Goal: Task Accomplishment & Management: Use online tool/utility

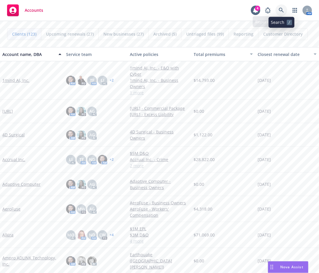
click at [283, 11] on icon at bounding box center [281, 10] width 5 height 5
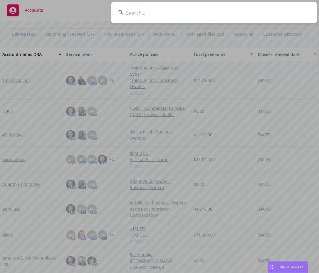
type input "n"
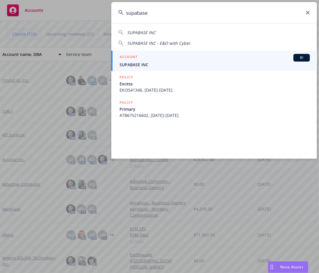
type input "supabase"
click at [155, 58] on div "ACCOUNT BI" at bounding box center [215, 58] width 191 height 8
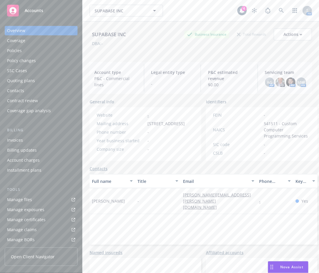
click at [41, 200] on link "Manage files" at bounding box center [41, 199] width 73 height 9
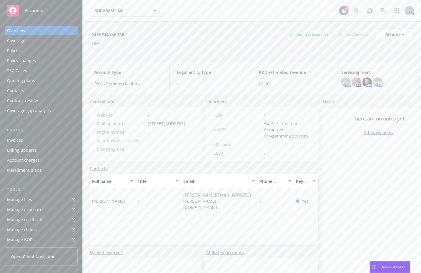
drag, startPoint x: 287, startPoint y: 4, endPoint x: 288, endPoint y: 0, distance: 3.4
click at [288, 4] on div "SUPABASE INC SUPABASE INC 4 AM" at bounding box center [252, 10] width 338 height 21
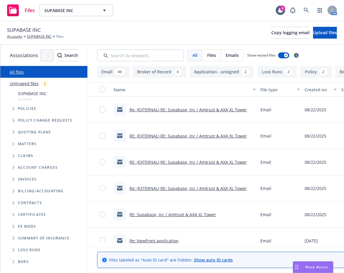
click at [14, 109] on icon "Tree Example" at bounding box center [13, 109] width 2 height 4
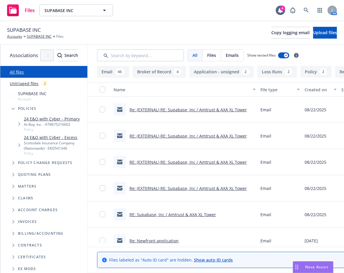
click at [62, 145] on div "Scottsdale Insurance Company (Nationwide) - EKI3541346" at bounding box center [54, 145] width 61 height 10
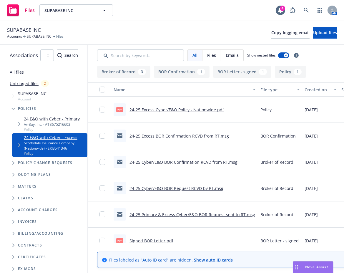
click at [211, 111] on link "24-25 Excess Cyber/E&O Policy - Nationwide.pdf" at bounding box center [176, 110] width 94 height 6
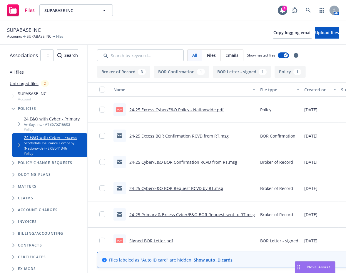
click at [223, 22] on div "SUPABASE INC Accounts SUPABASE INC Files Copy logging email Upload files" at bounding box center [173, 33] width 346 height 24
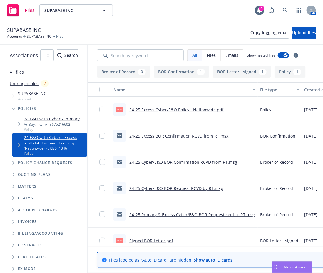
click at [46, 95] on div "SUPABASE INC Account" at bounding box center [46, 96] width 81 height 14
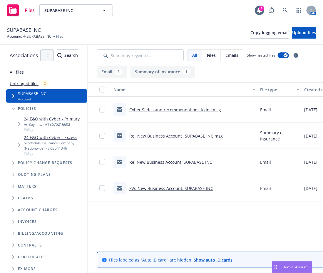
click at [11, 73] on link "All files" at bounding box center [17, 72] width 14 height 6
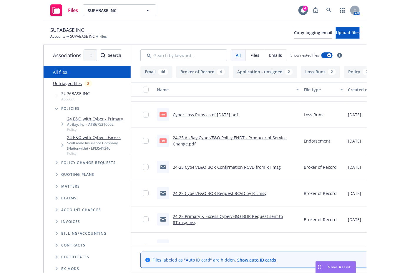
scroll to position [1276, 0]
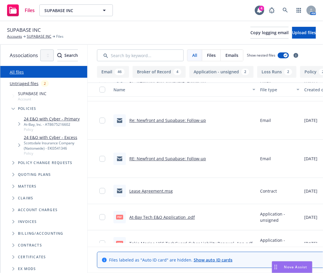
click at [195, 218] on link "At-Bay Tech E&O Application .pdf" at bounding box center [162, 217] width 66 height 6
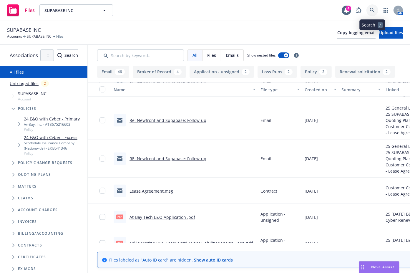
click at [319, 8] on link at bounding box center [372, 10] width 12 height 12
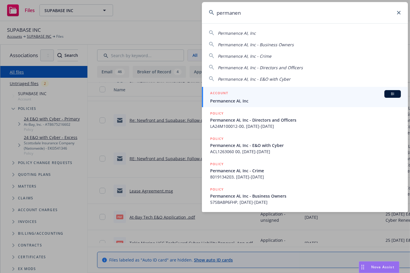
type input "permanen"
click at [319, 91] on div "ACCOUNT BI" at bounding box center [305, 94] width 191 height 8
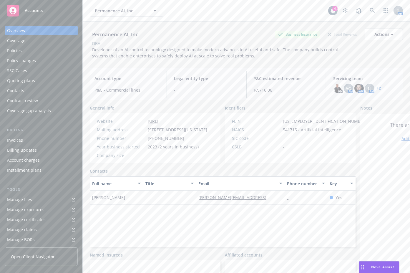
click at [20, 48] on div "Policies" at bounding box center [14, 50] width 15 height 9
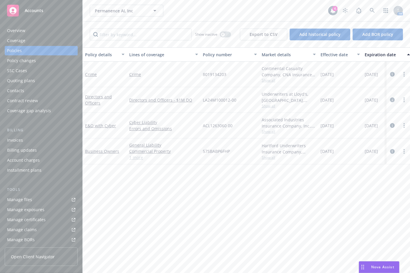
click at [42, 200] on link "Manage files" at bounding box center [41, 199] width 73 height 9
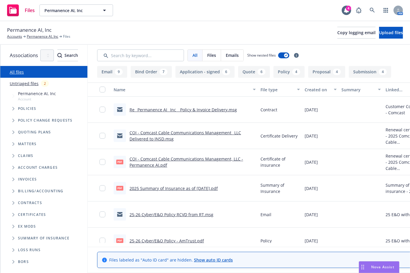
click at [215, 21] on div "Permanence AI, Inc Accounts Permanence AI, Inc Files Copy logging email Upload …" at bounding box center [205, 33] width 410 height 24
click at [12, 131] on icon "Tree Example" at bounding box center [13, 132] width 2 height 4
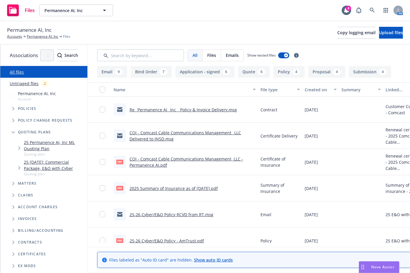
click at [11, 131] on span "Tree Example" at bounding box center [13, 131] width 9 height 9
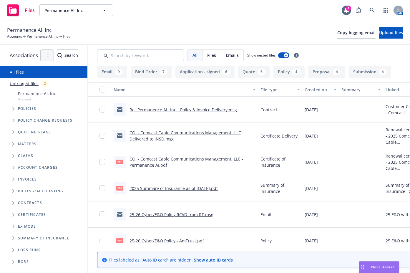
click at [8, 108] on div "Policies" at bounding box center [46, 109] width 81 height 12
click at [11, 108] on span "Tree Example" at bounding box center [13, 108] width 9 height 9
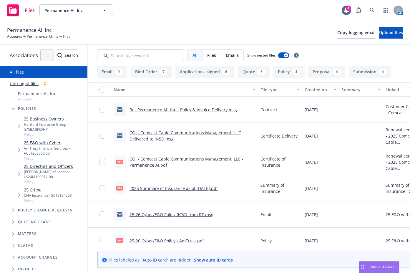
click at [18, 125] on icon "Tree Example" at bounding box center [19, 126] width 2 height 4
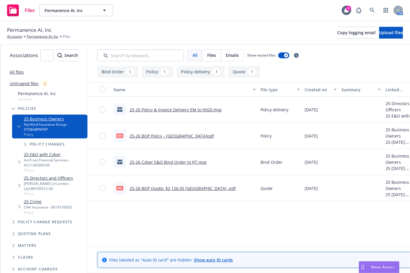
click at [184, 39] on div "Permanence AI, Inc Accounts Permanence AI, Inc Files Copy logging email Upload …" at bounding box center [205, 32] width 396 height 13
click at [47, 37] on link "Permanence AI, Inc" at bounding box center [42, 36] width 31 height 5
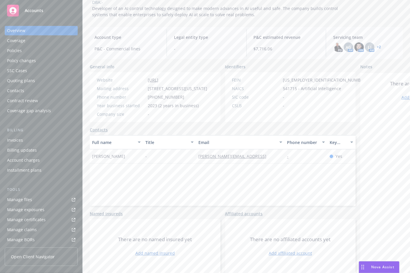
scroll to position [58, 0]
drag, startPoint x: 134, startPoint y: 60, endPoint x: 72, endPoint y: 89, distance: 68.8
click at [134, 72] on div "Website [URL] Mailing address [STREET_ADDRESS][US_STATE] Phone number [PHONE_NU…" at bounding box center [152, 97] width 124 height 50
click at [42, 198] on link "Manage files" at bounding box center [41, 199] width 73 height 9
click at [46, 195] on link "Manage files" at bounding box center [41, 199] width 73 height 9
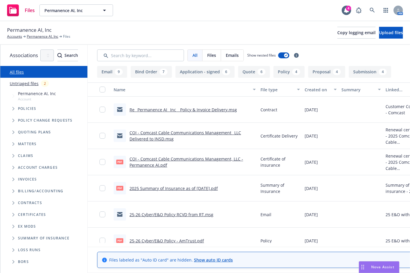
click at [10, 113] on span "Tree Example" at bounding box center [13, 108] width 9 height 9
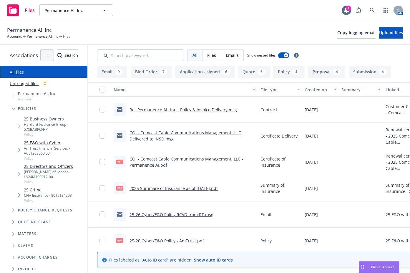
click at [44, 123] on div "Hartford Insurance Group - 57SBABP6FHP" at bounding box center [54, 127] width 61 height 10
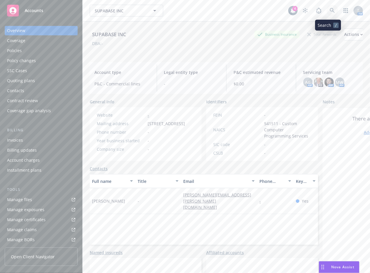
click at [330, 9] on icon at bounding box center [332, 10] width 5 height 5
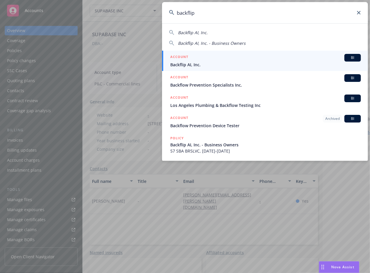
type input "backflip"
click at [257, 60] on div "ACCOUNT BI" at bounding box center [265, 58] width 191 height 8
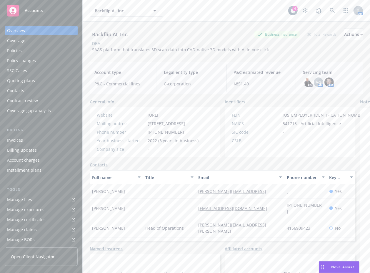
click at [49, 199] on link "Manage files" at bounding box center [41, 199] width 73 height 9
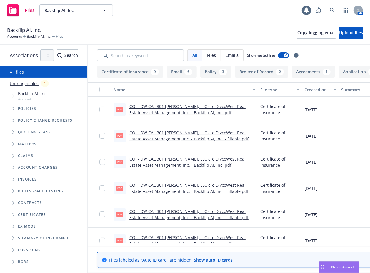
click at [13, 107] on icon "Tree Example" at bounding box center [13, 109] width 2 height 4
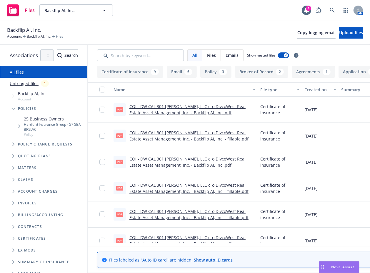
click at [46, 124] on div "Hartford Insurance Group - 57 SBA BR5LVC" at bounding box center [54, 127] width 61 height 10
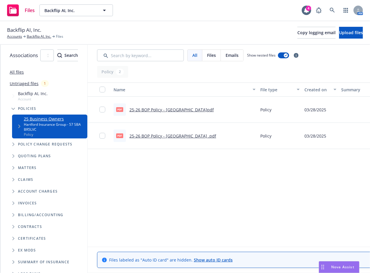
click at [197, 107] on link "25-26 BOP Policy - Hartford.pdf" at bounding box center [171, 110] width 84 height 6
click at [226, 170] on div "Name File type Created on Summary Linked associations pdf 25-26 BOP Policy - Ha…" at bounding box center [272, 162] width 369 height 160
click at [181, 179] on div "Name File type Created on Summary Linked associations pdf 25-26 BOP Policy - Ha…" at bounding box center [272, 162] width 369 height 160
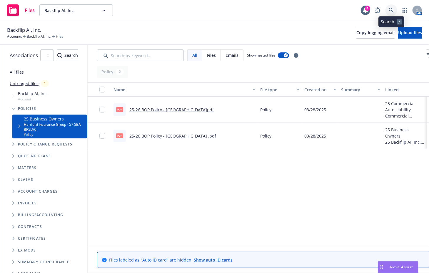
click at [370, 13] on link at bounding box center [392, 10] width 12 height 12
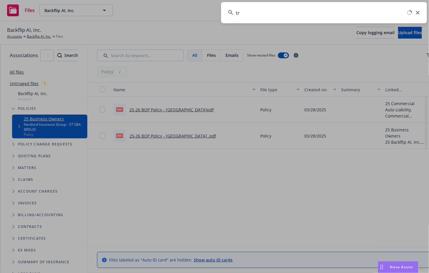
type input "t"
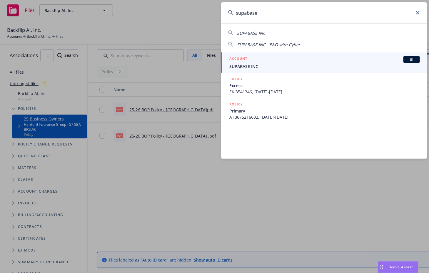
type input "supabase"
click at [266, 60] on div "ACCOUNT BI" at bounding box center [324, 60] width 191 height 8
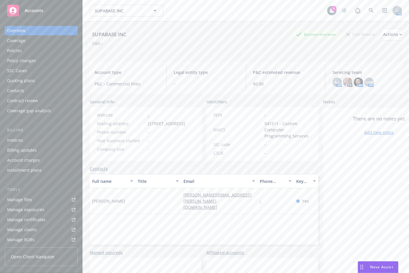
click at [45, 51] on div "Policies" at bounding box center [41, 50] width 68 height 9
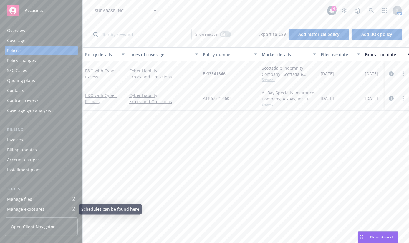
click at [35, 199] on link "Manage files" at bounding box center [41, 199] width 73 height 9
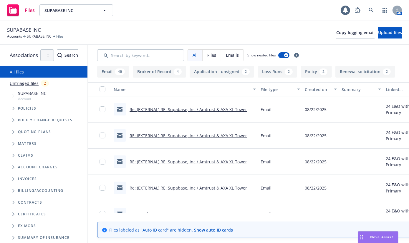
click at [14, 130] on span "Tree Example" at bounding box center [13, 131] width 9 height 9
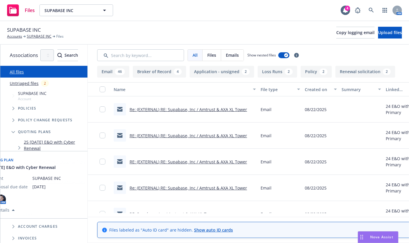
click at [16, 145] on span "Tree Example" at bounding box center [18, 147] width 9 height 9
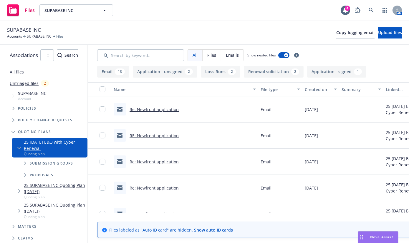
click at [26, 162] on icon "Tree Example" at bounding box center [25, 164] width 2 height 4
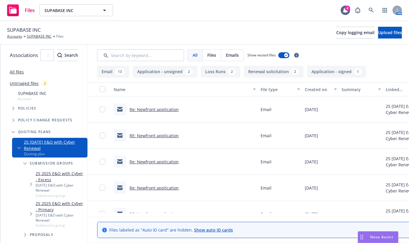
click at [31, 180] on span "Tree Example" at bounding box center [30, 184] width 9 height 9
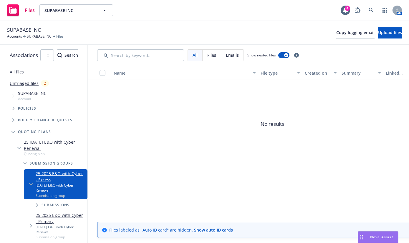
click at [32, 224] on icon "Tree Example" at bounding box center [31, 226] width 2 height 4
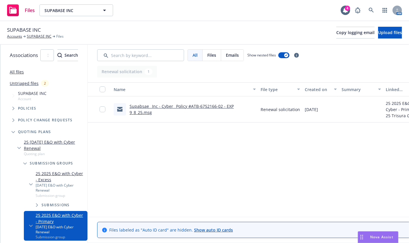
click at [11, 133] on icon "Tree Example" at bounding box center [13, 132] width 4 height 2
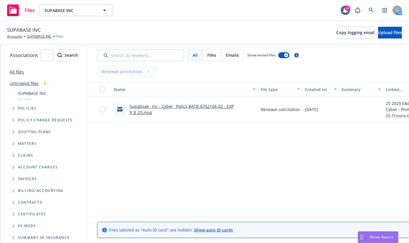
click at [16, 132] on span "Tree Example" at bounding box center [13, 131] width 9 height 9
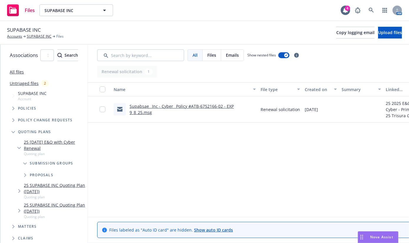
click at [19, 209] on icon "Tree Example" at bounding box center [19, 211] width 2 height 4
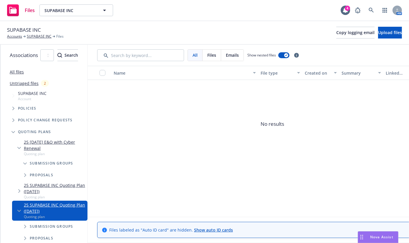
click at [17, 186] on span "Tree Example" at bounding box center [18, 190] width 9 height 9
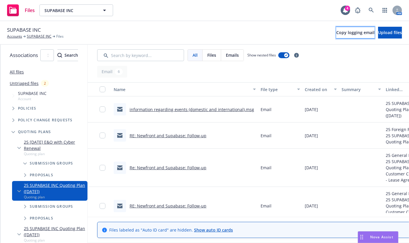
click at [342, 34] on span "Copy logging email" at bounding box center [355, 33] width 38 height 6
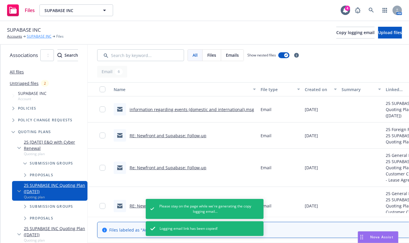
click at [30, 34] on link "SUPABASE INC" at bounding box center [39, 36] width 25 height 5
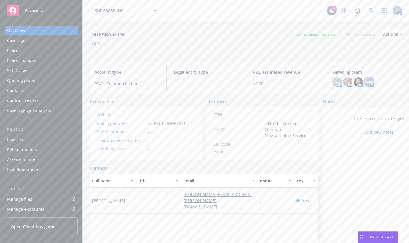
click at [365, 81] on span "MW" at bounding box center [369, 82] width 8 height 6
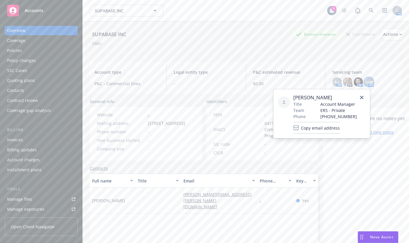
click at [104, 49] on div "SUPABASE INC Business Insurance Total Rewards Actions DBA: -" at bounding box center [246, 41] width 312 height 24
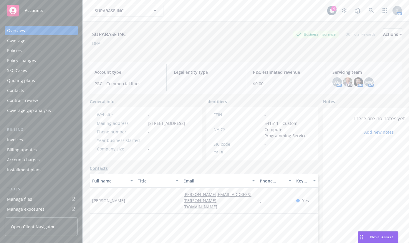
click at [33, 201] on link "Manage files" at bounding box center [41, 199] width 73 height 9
click at [19, 199] on div "Manage files" at bounding box center [19, 199] width 25 height 9
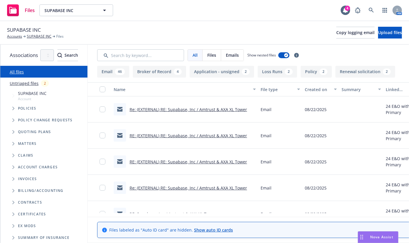
click at [15, 131] on span "Tree Example" at bounding box center [13, 131] width 9 height 9
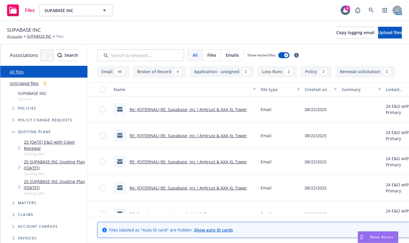
click at [19, 183] on span "Tree Example" at bounding box center [18, 187] width 9 height 9
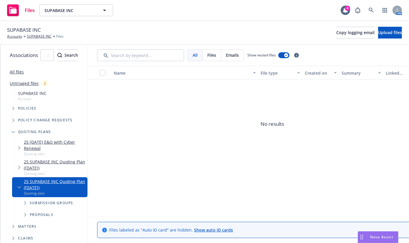
click at [20, 163] on span "Tree Example" at bounding box center [18, 167] width 9 height 9
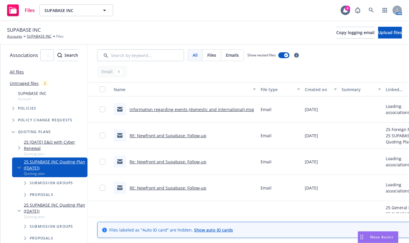
click at [22, 179] on span "Tree Example" at bounding box center [24, 183] width 9 height 9
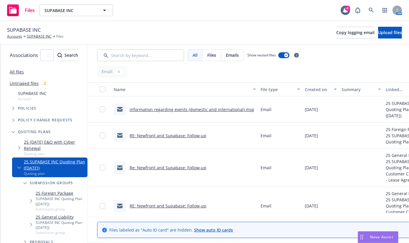
scroll to position [118, 0]
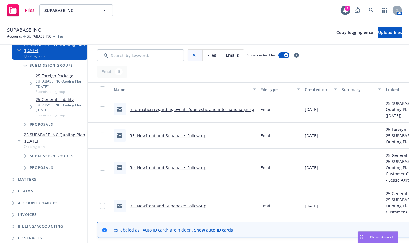
click at [64, 132] on link "25 SUPABASE INC Quoting Plan (2025-06-16)" at bounding box center [54, 138] width 61 height 12
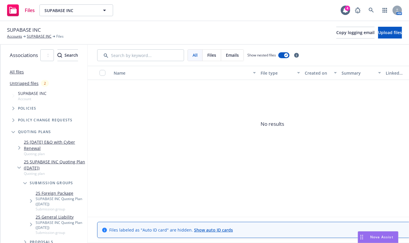
click at [21, 145] on span "Tree Example" at bounding box center [18, 147] width 9 height 9
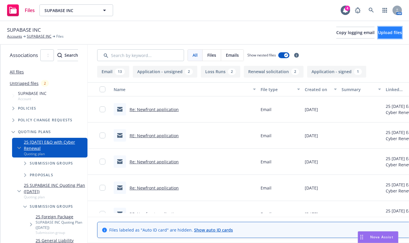
click at [378, 35] on button "Upload files" at bounding box center [390, 33] width 24 height 12
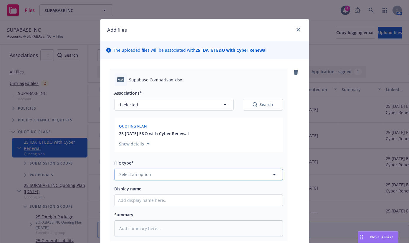
click at [169, 175] on button "Select an option" at bounding box center [198, 175] width 168 height 12
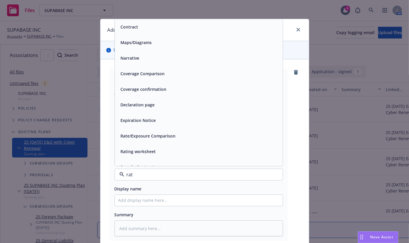
type input "rate"
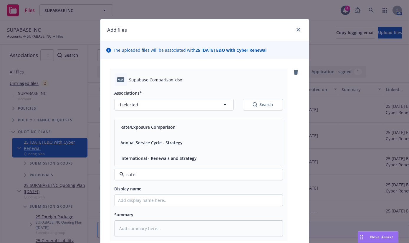
click at [181, 130] on div "Rate/Exposure Comparison" at bounding box center [198, 127] width 161 height 9
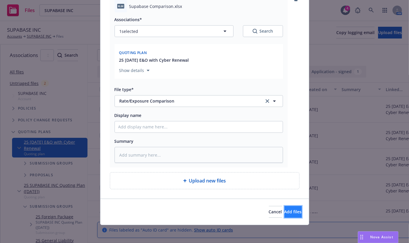
click at [284, 215] on button "Add files" at bounding box center [292, 212] width 17 height 12
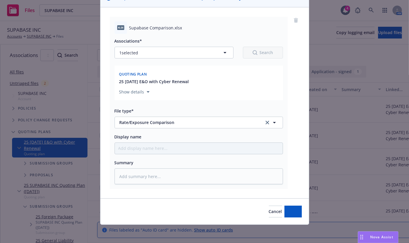
type textarea "x"
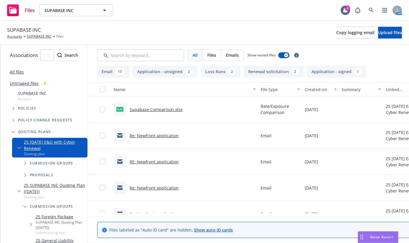
drag, startPoint x: 223, startPoint y: 14, endPoint x: 253, endPoint y: 1, distance: 32.9
click at [225, 14] on div "Files SUPABASE INC SUPABASE INC 4 AM" at bounding box center [204, 10] width 409 height 21
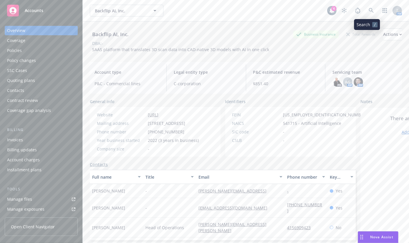
click at [365, 9] on link at bounding box center [371, 11] width 12 height 12
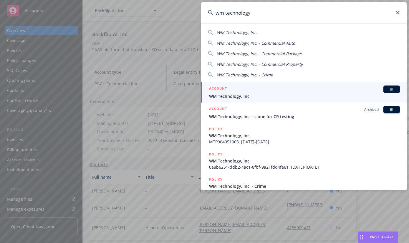
type input "wm technology"
click at [262, 89] on div "ACCOUNT BI" at bounding box center [304, 90] width 191 height 8
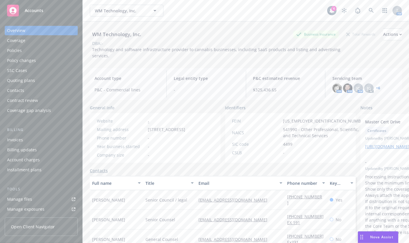
click at [29, 197] on div "Manage files" at bounding box center [19, 199] width 25 height 9
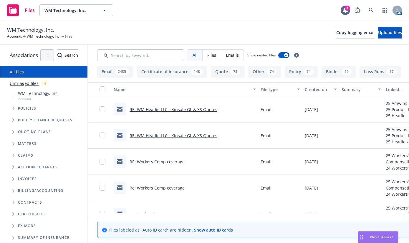
click at [14, 106] on span "Tree Example" at bounding box center [13, 108] width 9 height 9
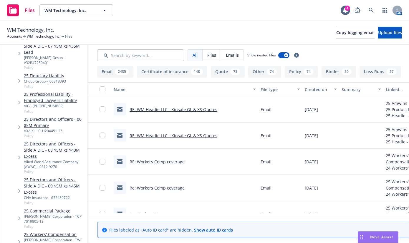
scroll to position [283, 0]
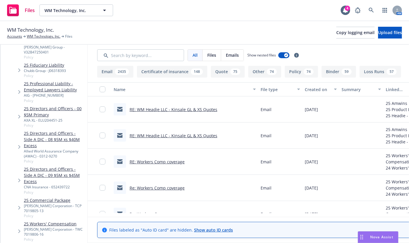
click at [68, 237] on span "Policy" at bounding box center [54, 239] width 61 height 5
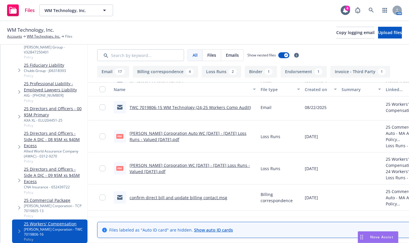
scroll to position [353, 0]
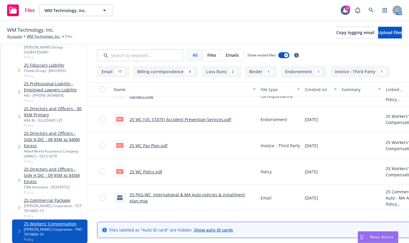
click at [162, 169] on link "25 WC Policy.pdf" at bounding box center [145, 172] width 33 height 6
click at [373, 9] on icon at bounding box center [370, 10] width 5 height 5
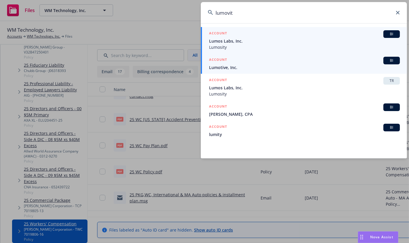
type input "lumovit"
click at [235, 68] on span "Lumotive, Inc." at bounding box center [304, 67] width 191 height 6
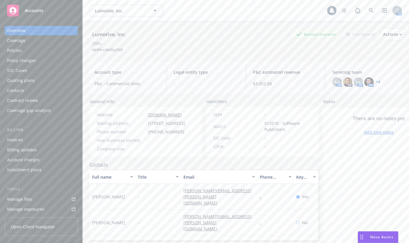
click at [28, 198] on div "Manage files" at bounding box center [19, 199] width 25 height 9
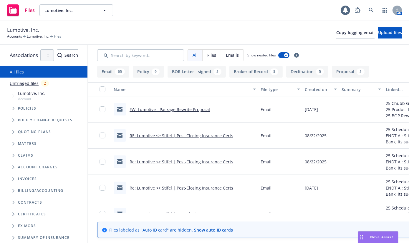
click at [11, 134] on span "Tree Example" at bounding box center [13, 131] width 9 height 9
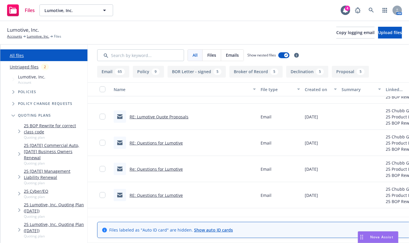
scroll to position [823, 0]
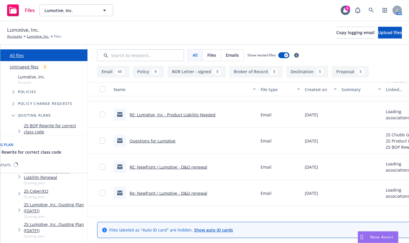
click at [56, 125] on link "25 BOP Rewrite for correct class code" at bounding box center [54, 129] width 61 height 12
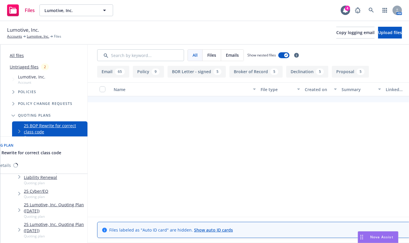
scroll to position [660, 0]
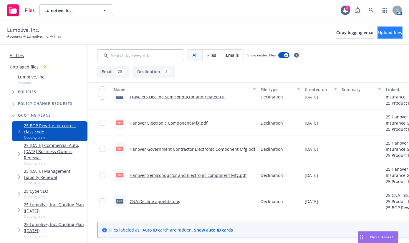
click at [385, 33] on span "Upload files" at bounding box center [390, 33] width 24 height 6
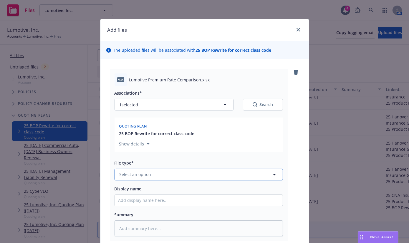
click at [171, 179] on button "Select an option" at bounding box center [198, 175] width 168 height 12
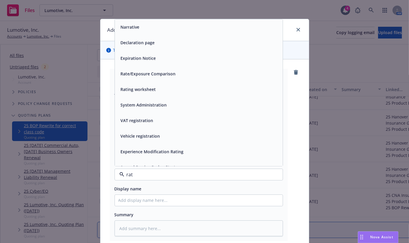
type input "rate"
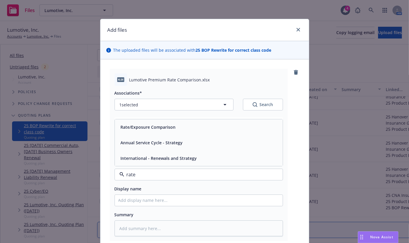
click at [162, 132] on div "Rate/Exposure Comparison" at bounding box center [199, 127] width 168 height 16
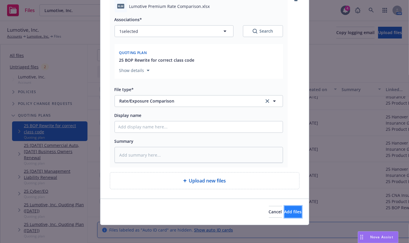
click at [284, 215] on button "Add files" at bounding box center [292, 212] width 17 height 12
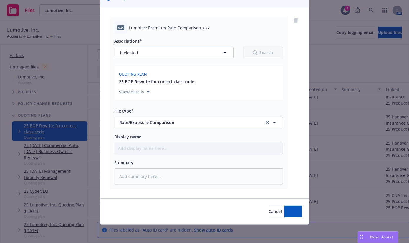
type textarea "x"
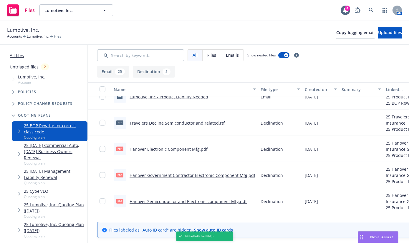
scroll to position [661, 0]
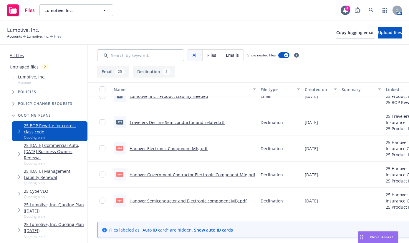
click at [97, 29] on div "Lumotive, Inc. Accounts Lumotive, Inc. Files Copy logging email Upload files" at bounding box center [204, 32] width 394 height 13
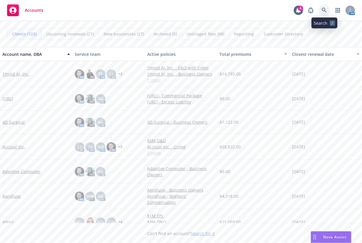
click at [322, 9] on icon at bounding box center [323, 10] width 5 height 5
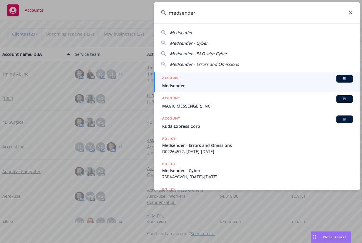
type input "medsender"
click at [238, 77] on div "ACCOUNT BI" at bounding box center [257, 79] width 191 height 8
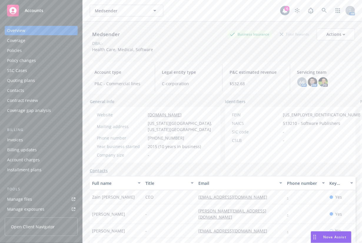
click at [48, 198] on link "Manage files" at bounding box center [41, 199] width 73 height 9
click at [319, 7] on link at bounding box center [324, 11] width 12 height 12
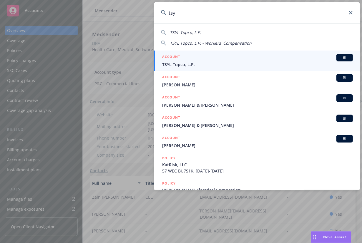
type input "tsyl"
click at [229, 64] on span "TSYL Topco, L.P." at bounding box center [257, 64] width 191 height 6
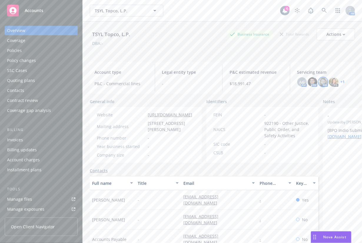
click at [321, 86] on img at bounding box center [322, 81] width 9 height 9
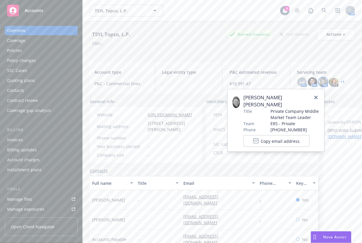
drag, startPoint x: 130, startPoint y: 21, endPoint x: 146, endPoint y: 27, distance: 17.2
click at [132, 23] on div "TSYL Topco, L.P. Business Insurance Total Rewards Actions DBA: -" at bounding box center [222, 39] width 265 height 36
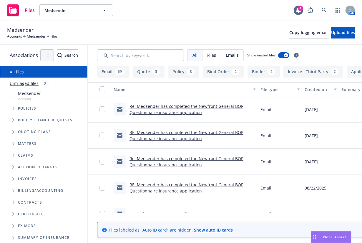
click at [14, 110] on icon "Tree Example" at bounding box center [13, 109] width 2 height 4
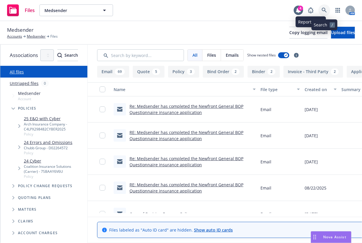
click at [323, 15] on link at bounding box center [324, 10] width 12 height 12
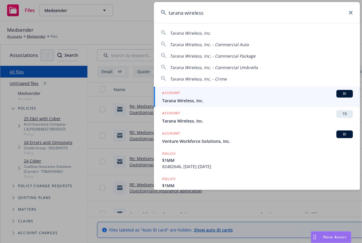
type input "tarana wireless"
click at [247, 94] on div "ACCOUNT BI" at bounding box center [257, 94] width 191 height 8
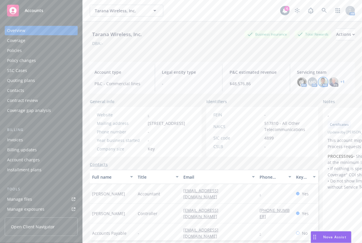
click at [318, 85] on img at bounding box center [322, 81] width 9 height 9
click at [341, 80] on link "+ 1" at bounding box center [343, 82] width 4 height 4
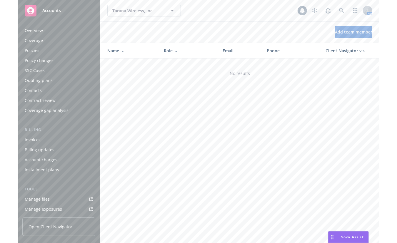
scroll to position [139, 0]
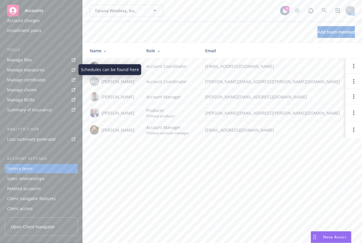
click at [42, 60] on link "Manage files" at bounding box center [41, 59] width 73 height 9
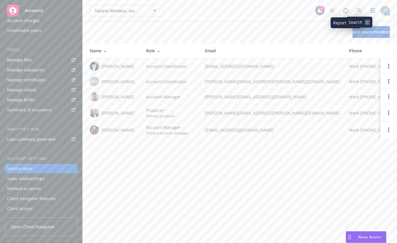
click at [359, 12] on icon at bounding box center [359, 10] width 5 height 5
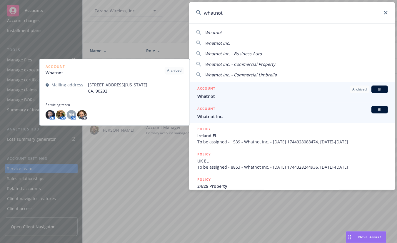
type input "whatnot"
click at [281, 111] on div "ACCOUNT BI" at bounding box center [292, 110] width 191 height 8
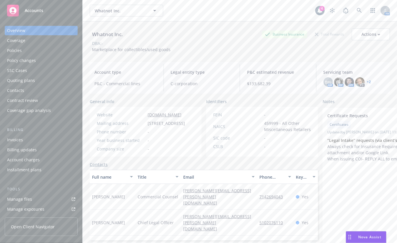
click at [27, 48] on div "Policies" at bounding box center [41, 50] width 68 height 9
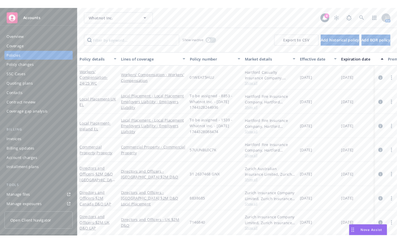
scroll to position [118, 0]
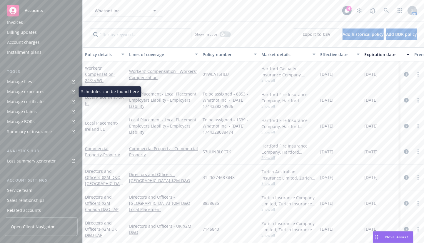
click at [39, 83] on link "Manage files" at bounding box center [41, 81] width 73 height 9
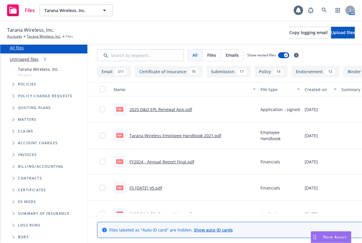
scroll to position [28, 0]
click at [10, 83] on span "Tree Example" at bounding box center [13, 84] width 9 height 9
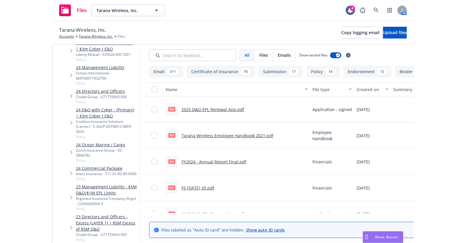
scroll to position [140, 0]
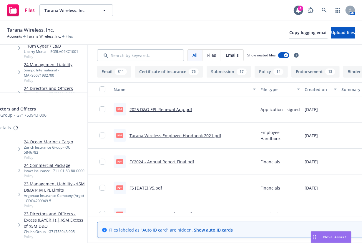
click at [54, 96] on span "Policy" at bounding box center [49, 98] width 51 height 5
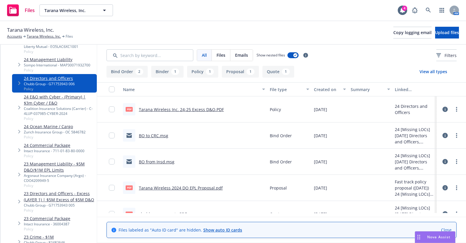
click at [361, 135] on icon at bounding box center [444, 135] width 5 height 5
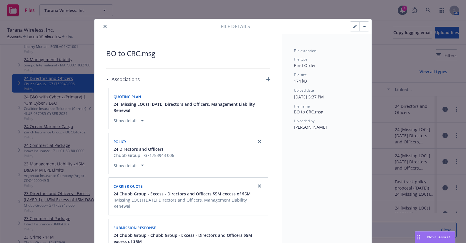
click at [101, 26] on button "close" at bounding box center [104, 26] width 7 height 7
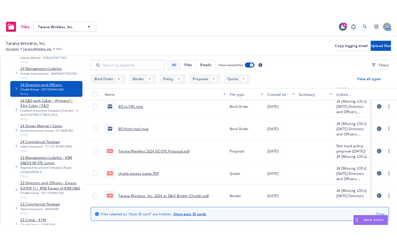
scroll to position [39, 0]
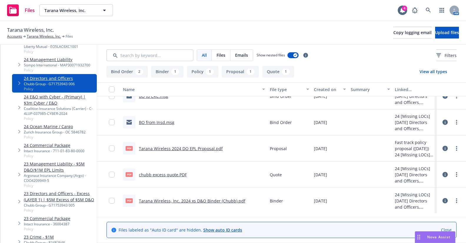
click at [361, 201] on icon at bounding box center [444, 200] width 5 height 5
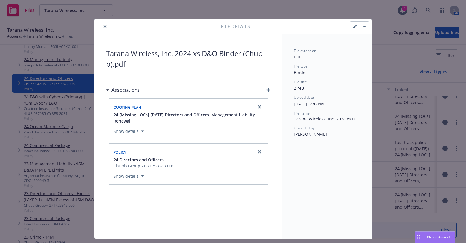
click at [102, 29] on button "close" at bounding box center [104, 26] width 7 height 7
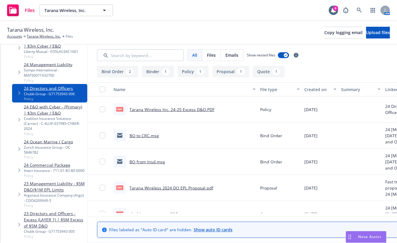
scroll to position [22, 0]
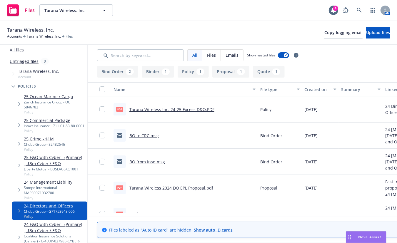
click at [66, 179] on link "24 Management Liability" at bounding box center [54, 182] width 61 height 6
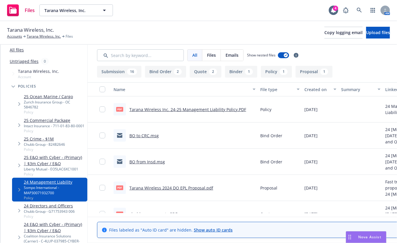
click at [165, 160] on link "BO from Insd.msg" at bounding box center [147, 162] width 36 height 6
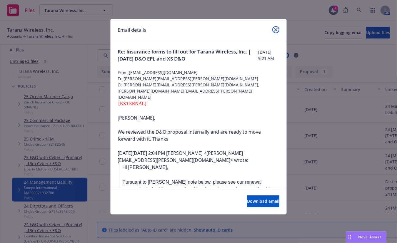
click at [278, 28] on link "close" at bounding box center [275, 29] width 7 height 7
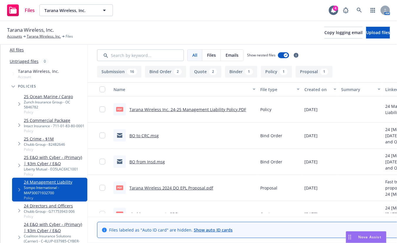
click at [151, 30] on div "Tarana Wireless, Inc. Accounts Tarana Wireless, Inc. Files Copy logging email U…" at bounding box center [198, 32] width 383 height 13
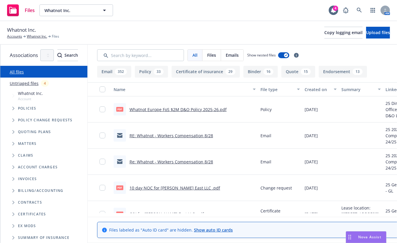
click at [6, 108] on div "Policies" at bounding box center [46, 109] width 81 height 12
click at [12, 109] on span "Tree Example" at bounding box center [13, 108] width 9 height 9
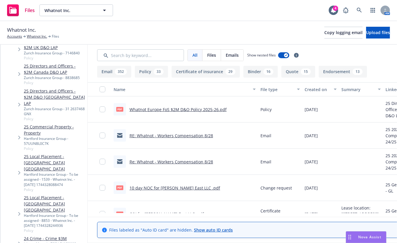
scroll to position [346, 0]
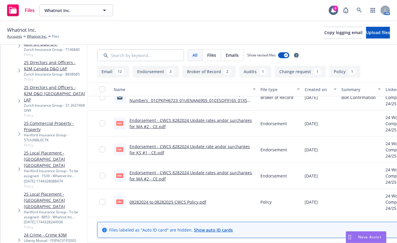
scroll to position [402, 0]
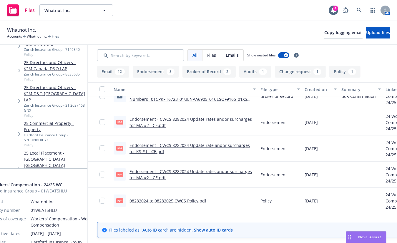
drag, startPoint x: 92, startPoint y: 159, endPoint x: 69, endPoint y: 156, distance: 24.1
copy div "01WEAT5HLU"
